Goal: Transaction & Acquisition: Purchase product/service

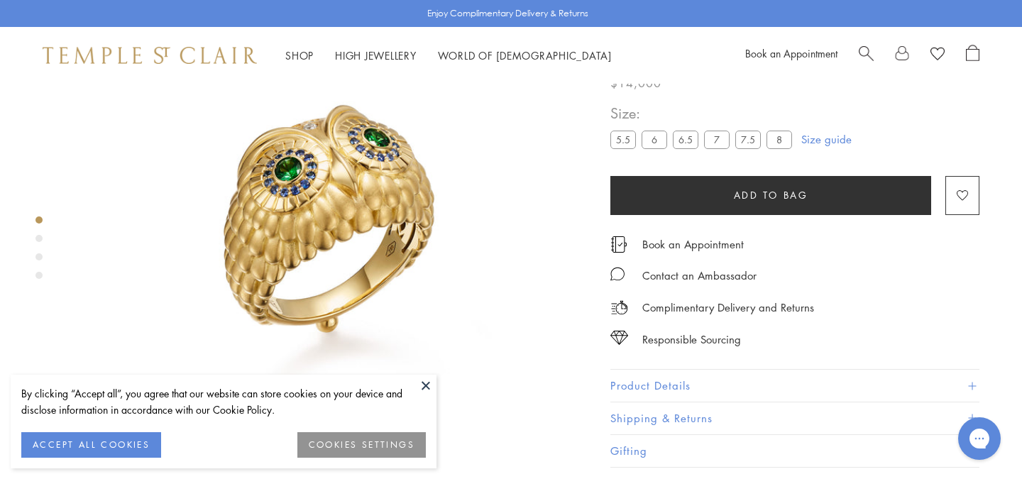
click at [87, 430] on div "By clicking “Accept all”, you agree that our website can store cookies on your …" at bounding box center [223, 408] width 404 height 47
click at [86, 446] on button "ACCEPT ALL COOKIES" at bounding box center [91, 445] width 140 height 26
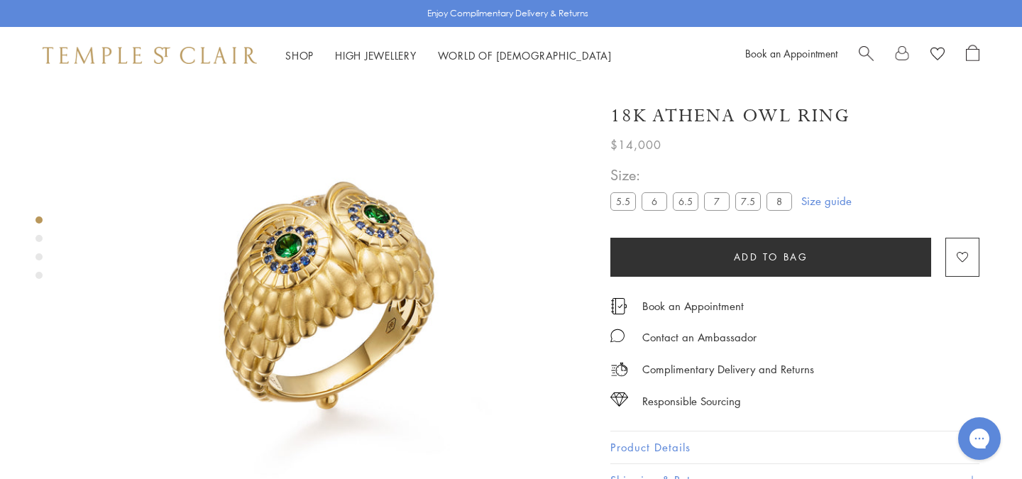
scroll to position [26, 0]
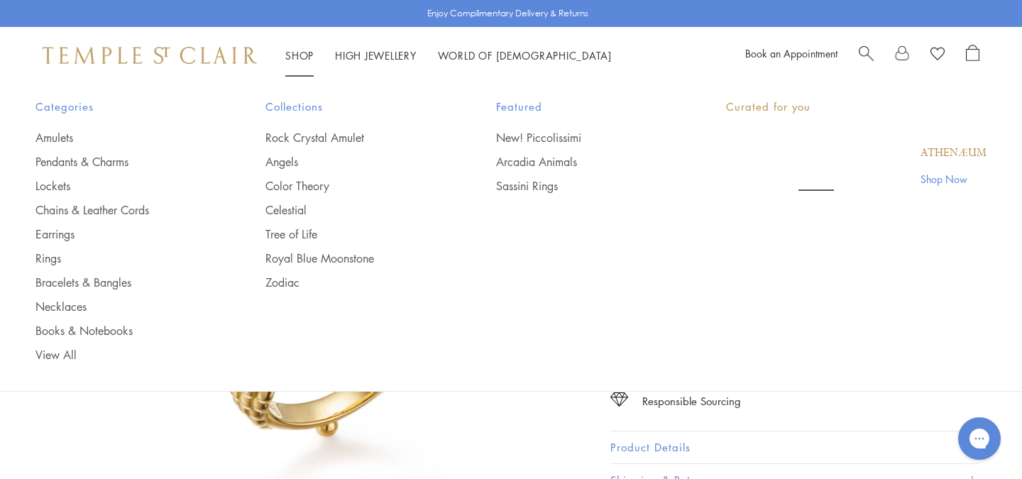
click at [300, 54] on link "Shop Shop" at bounding box center [299, 55] width 28 height 14
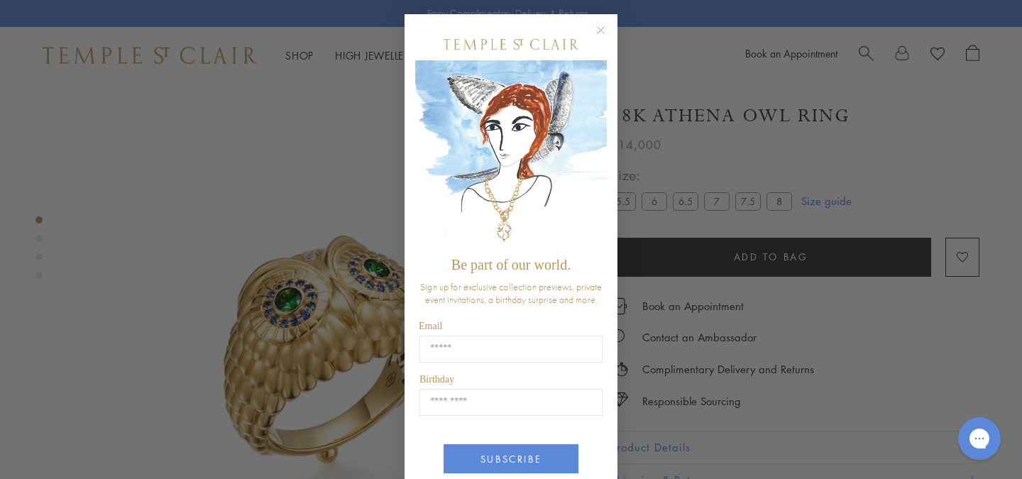
click at [299, 54] on div "Close dialog Be part of our world. Sign up for exclusive collection previews, p…" at bounding box center [511, 239] width 1022 height 479
click at [299, 57] on div "Close dialog Be part of our world. Sign up for exclusive collection previews, p…" at bounding box center [511, 239] width 1022 height 479
click at [601, 30] on icon "Close dialog" at bounding box center [600, 30] width 7 height 7
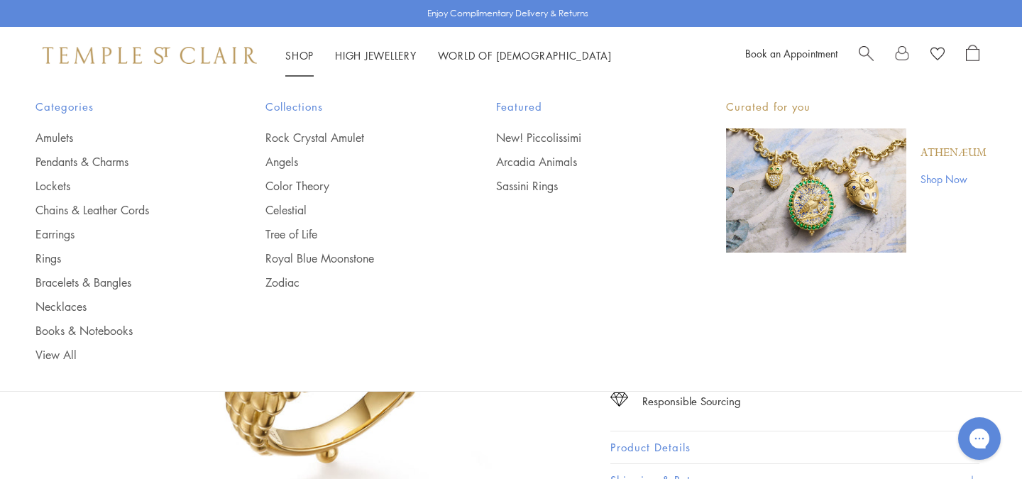
click at [292, 50] on link "Shop Shop" at bounding box center [299, 55] width 28 height 14
click at [61, 133] on link "Amulets" at bounding box center [121, 138] width 173 height 16
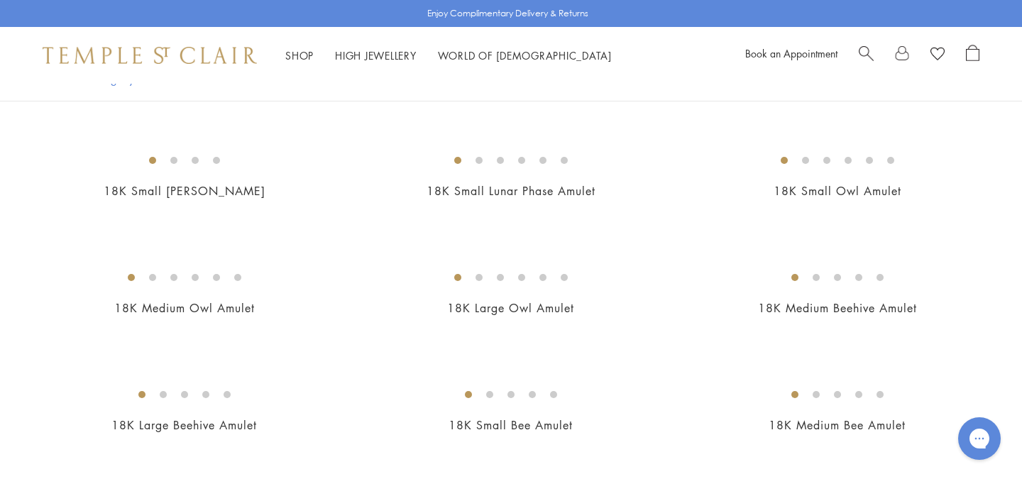
scroll to position [1766, 0]
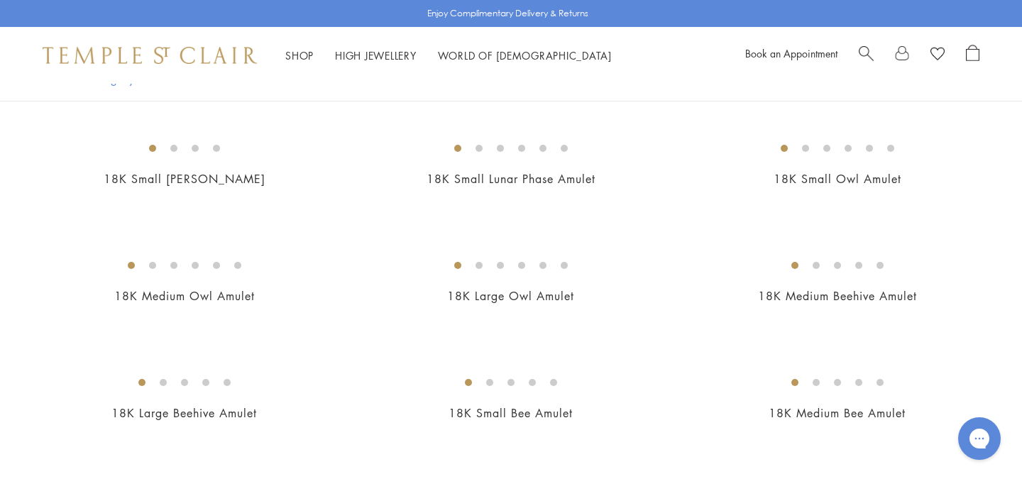
click at [0, 0] on img at bounding box center [0, 0] width 0 height 0
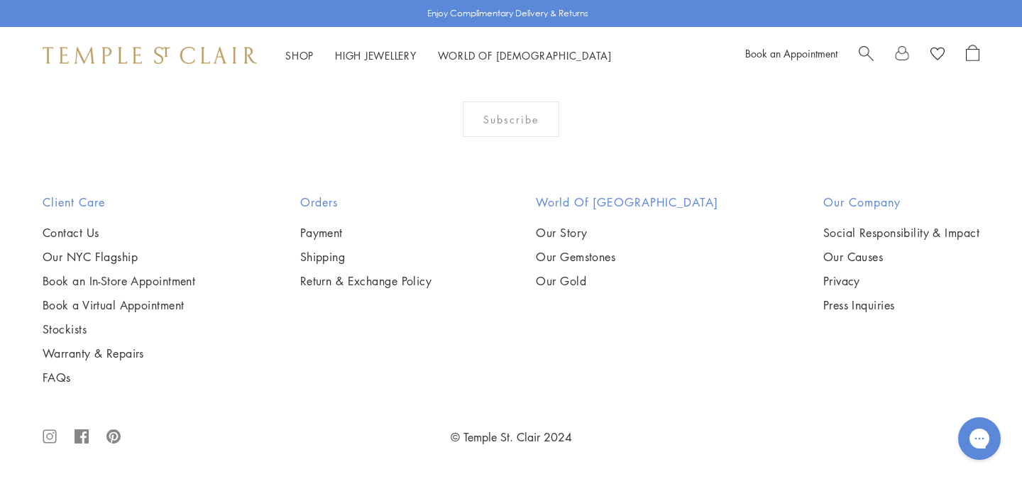
scroll to position [6028, 0]
click at [0, 0] on img at bounding box center [0, 0] width 0 height 0
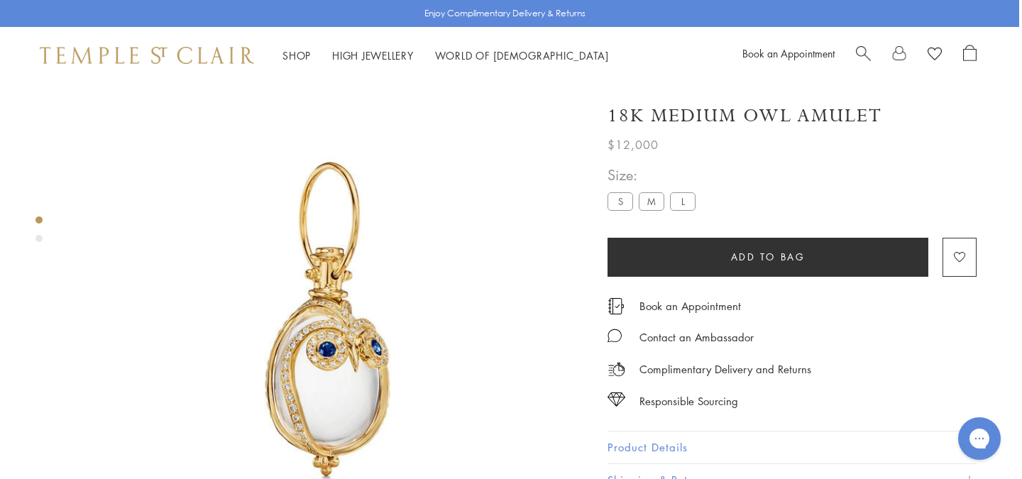
scroll to position [23, 0]
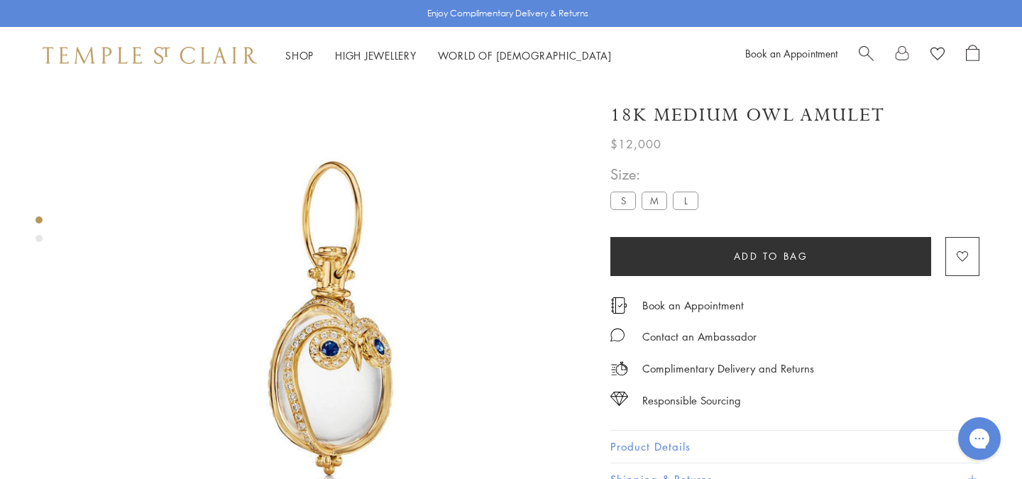
click at [624, 198] on label "S" at bounding box center [623, 201] width 26 height 18
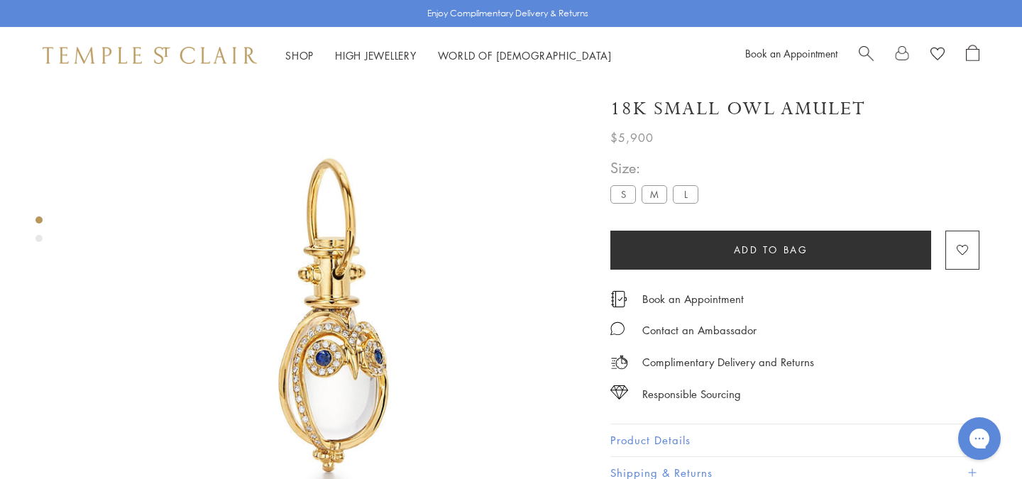
scroll to position [84, 0]
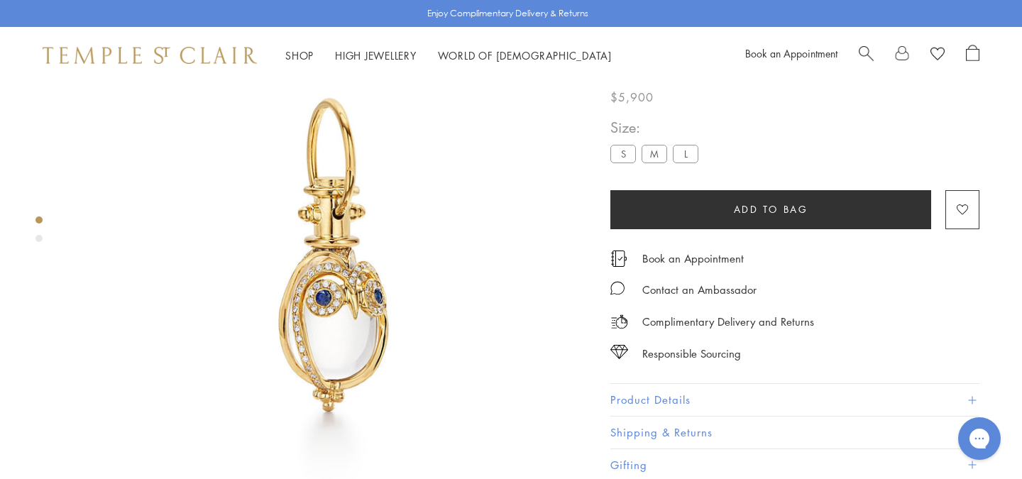
click at [687, 158] on label "L" at bounding box center [686, 154] width 26 height 18
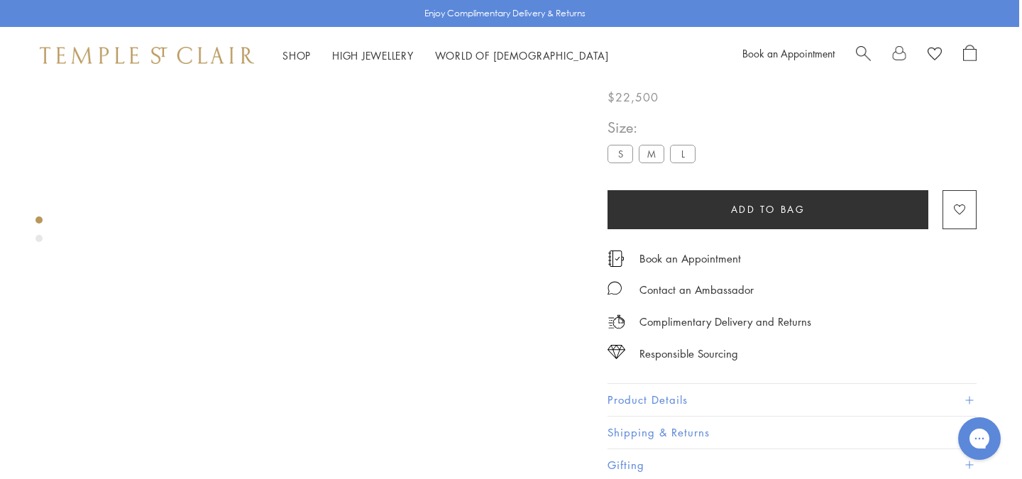
scroll to position [84, 0]
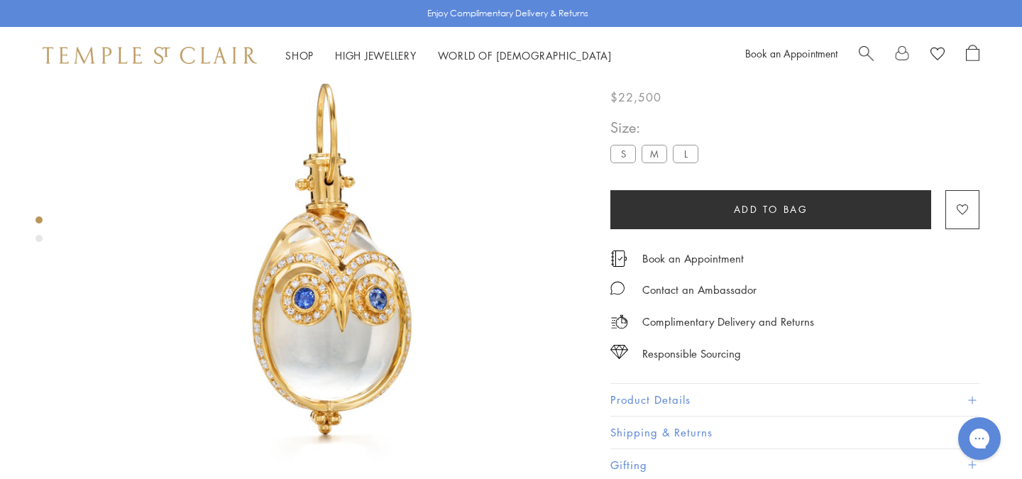
click at [621, 153] on label "S" at bounding box center [623, 154] width 26 height 18
